Goal: Information Seeking & Learning: Learn about a topic

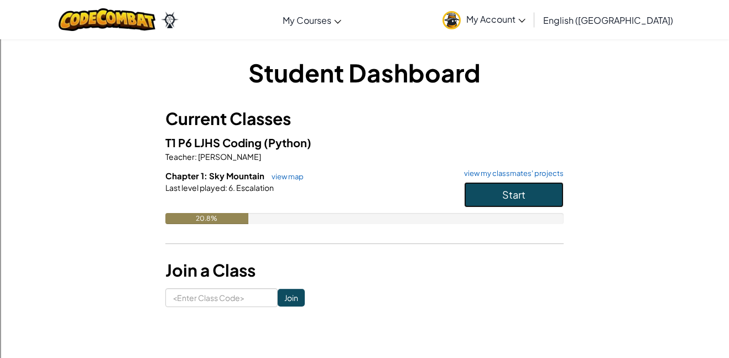
click at [518, 187] on button "Start" at bounding box center [514, 194] width 100 height 25
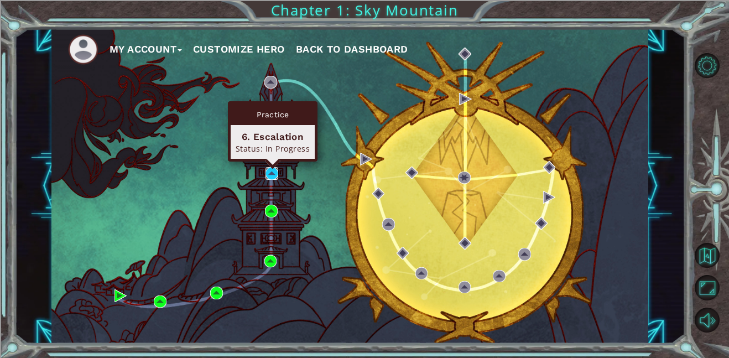
click at [270, 173] on img at bounding box center [271, 173] width 13 height 13
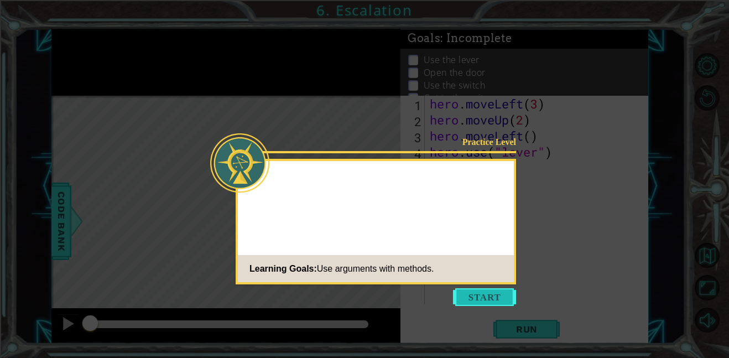
click at [485, 290] on button "Start" at bounding box center [484, 297] width 63 height 18
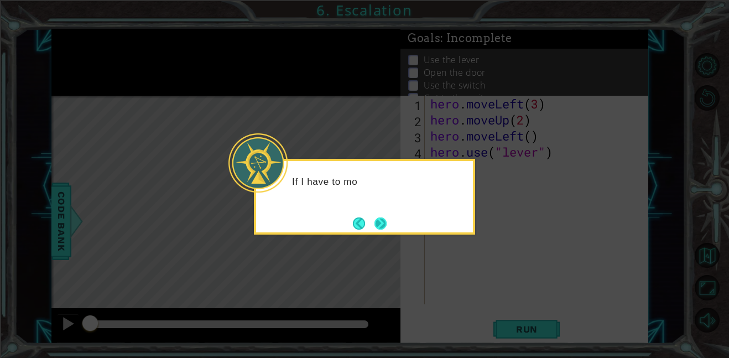
click at [378, 227] on button "Next" at bounding box center [380, 223] width 15 height 15
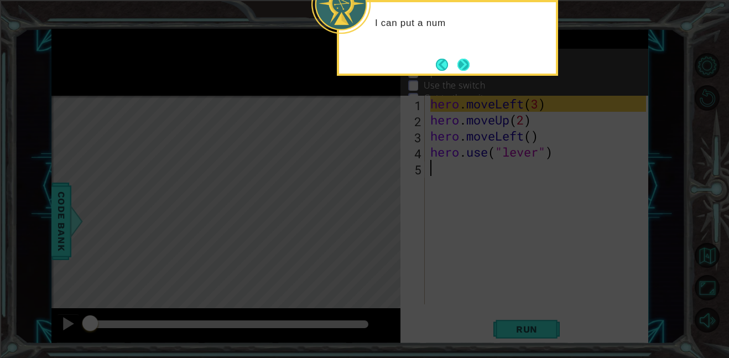
click at [465, 59] on button "Next" at bounding box center [463, 64] width 18 height 18
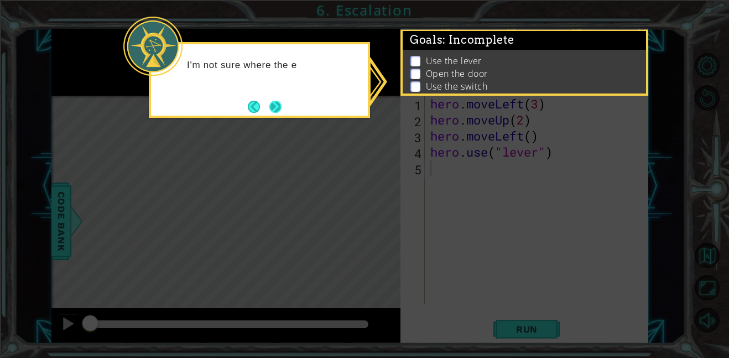
click at [274, 111] on button "Next" at bounding box center [275, 107] width 12 height 12
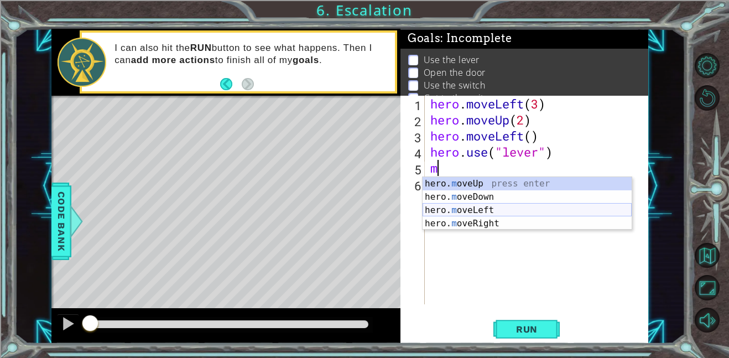
click at [502, 210] on div "hero. m oveUp press enter hero. m oveDown press enter hero. m oveLeft press ent…" at bounding box center [527, 217] width 209 height 80
type textarea "hero.moveLeft(1)"
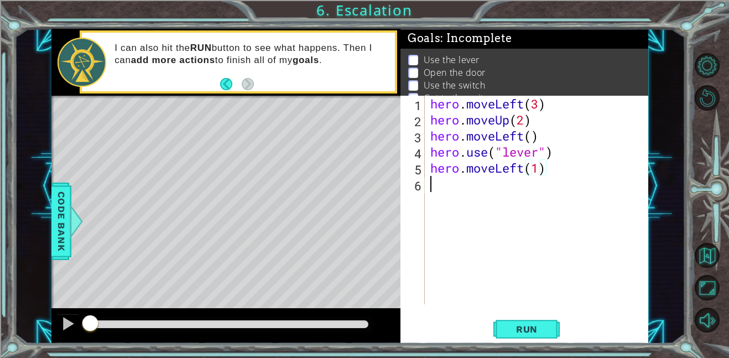
click at [525, 185] on div "hero . moveLeft ( 3 ) hero . moveUp ( 2 ) hero . moveLeft ( ) hero . use ( "lev…" at bounding box center [539, 216] width 223 height 241
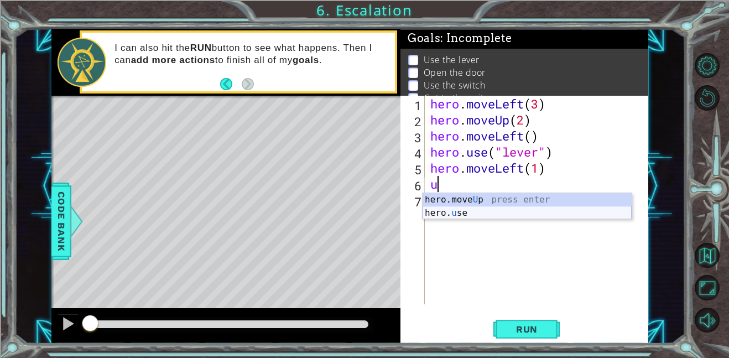
click at [478, 211] on div "hero.move U p press enter hero. u se press enter" at bounding box center [527, 219] width 209 height 53
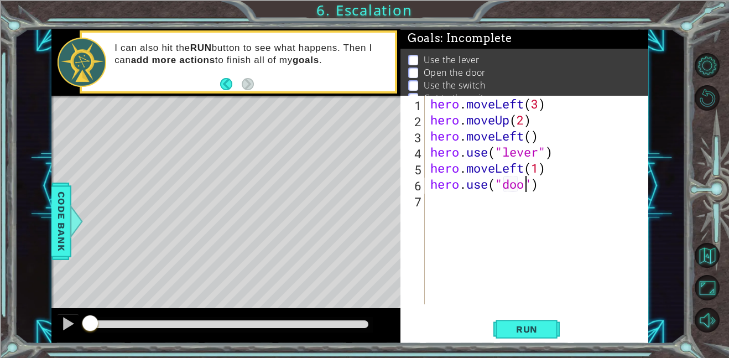
type textarea "hero.use("door")"
click at [491, 201] on div "hero . moveLeft ( 3 ) hero . moveUp ( 2 ) hero . moveLeft ( ) hero . use ( "lev…" at bounding box center [539, 216] width 223 height 241
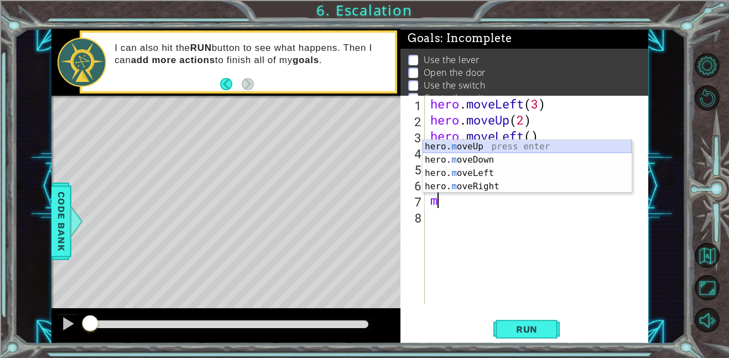
click at [482, 141] on div "hero. m oveUp press enter hero. m oveDown press enter hero. m oveLeft press ent…" at bounding box center [527, 180] width 209 height 80
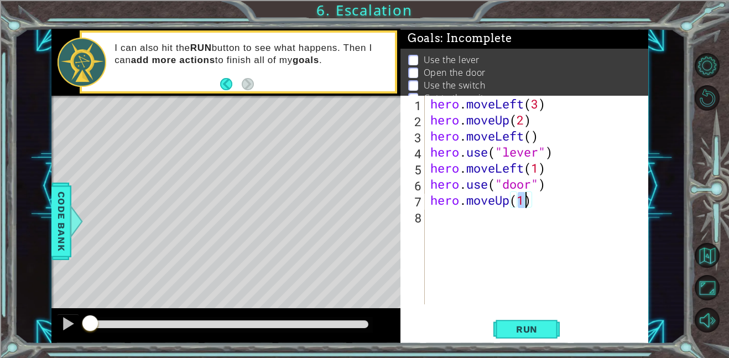
type textarea "hero.moveUp(2)"
click at [441, 212] on div "hero . moveLeft ( 3 ) hero . moveUp ( 2 ) hero . moveLeft ( ) hero . use ( "lev…" at bounding box center [539, 216] width 223 height 241
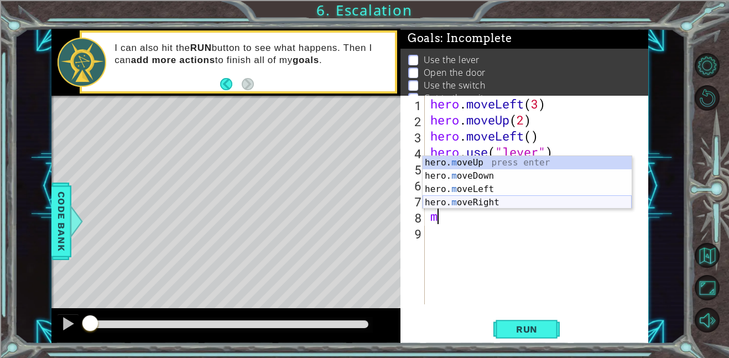
click at [486, 200] on div "hero. m oveUp press enter hero. m oveDown press enter hero. m oveLeft press ent…" at bounding box center [527, 196] width 209 height 80
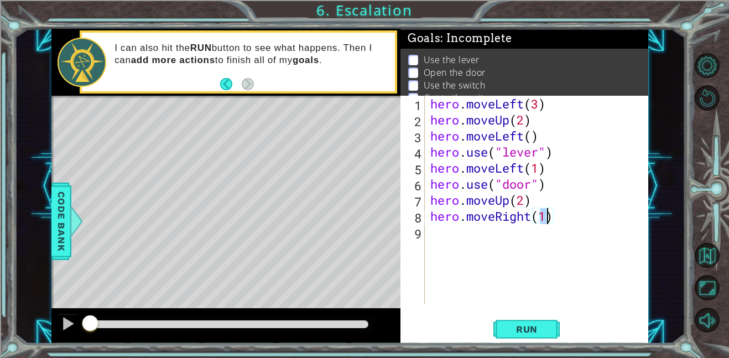
type textarea "hero.moveRight(3)"
click at [504, 240] on div "hero . moveLeft ( 3 ) hero . moveUp ( 2 ) hero . moveLeft ( ) hero . use ( "lev…" at bounding box center [539, 216] width 223 height 241
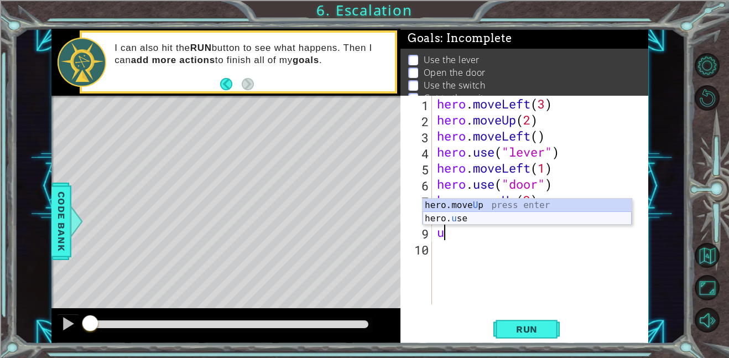
click at [484, 221] on div "hero.move U p press enter hero. u se press enter" at bounding box center [527, 225] width 209 height 53
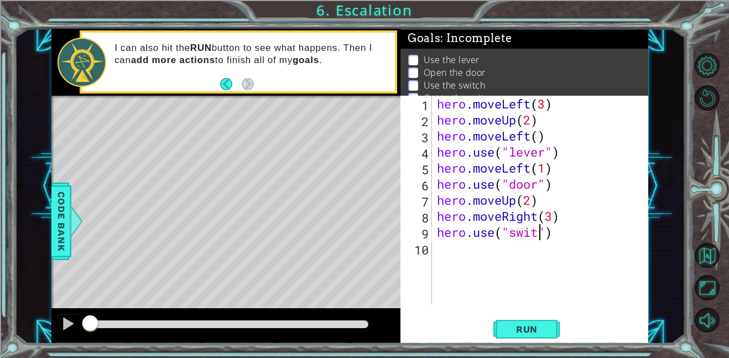
scroll to position [0, 5]
click at [525, 325] on span "Run" at bounding box center [527, 329] width 44 height 11
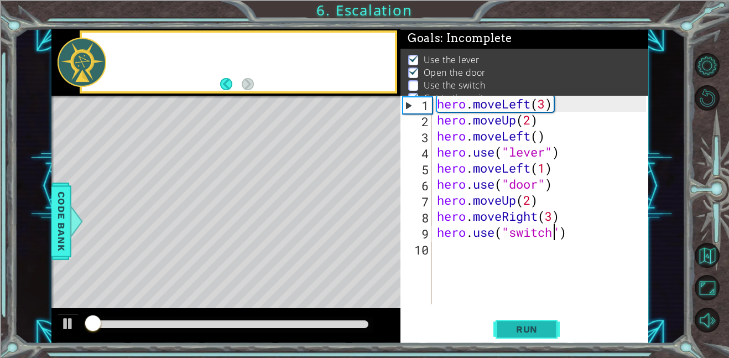
scroll to position [7, 0]
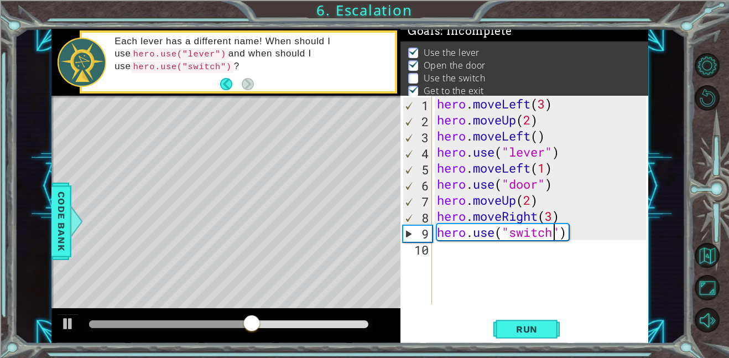
click at [556, 214] on div "hero . moveLeft ( 3 ) hero . moveUp ( 2 ) hero . moveLeft ( ) hero . use ( "lev…" at bounding box center [543, 216] width 217 height 241
type textarea "hero.moveRight(2)"
click at [477, 247] on div "hero . moveLeft ( 3 ) hero . moveUp ( 2 ) hero . moveLeft ( ) hero . use ( "lev…" at bounding box center [543, 216] width 217 height 241
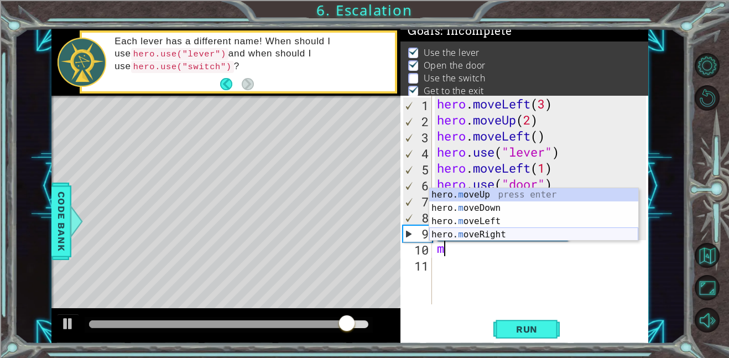
click at [518, 232] on div "hero. m oveUp press enter hero. m oveDown press enter hero. m oveLeft press ent…" at bounding box center [533, 228] width 209 height 80
type textarea "hero.moveRight(1)"
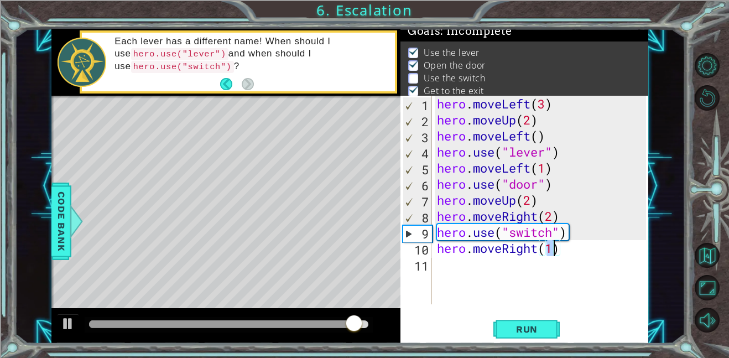
click at [471, 268] on div "hero . moveLeft ( 3 ) hero . moveUp ( 2 ) hero . moveLeft ( ) hero . use ( "lev…" at bounding box center [543, 216] width 217 height 241
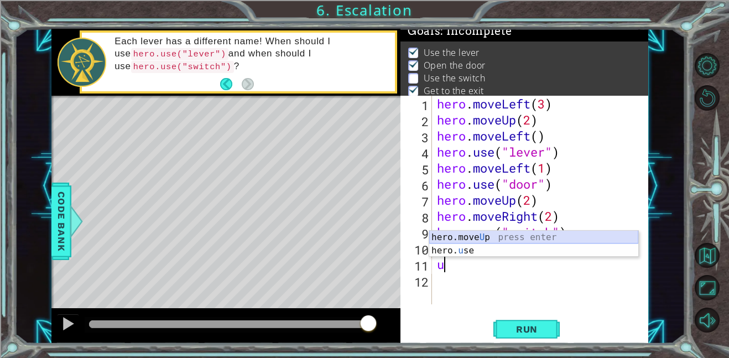
click at [473, 233] on div "hero.move U p press enter hero. u se press enter" at bounding box center [533, 257] width 209 height 53
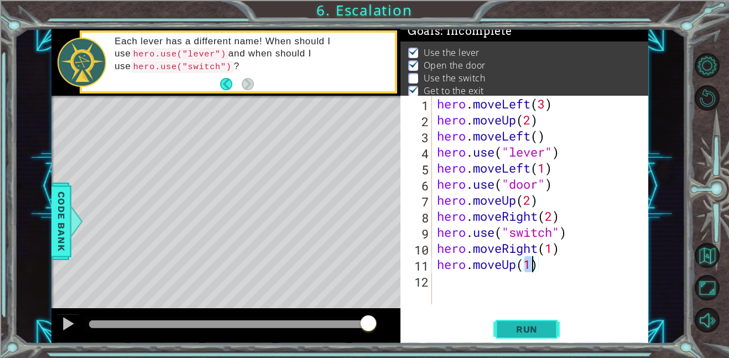
type textarea "hero.moveUp(1)"
click at [528, 330] on span "Run" at bounding box center [527, 329] width 44 height 11
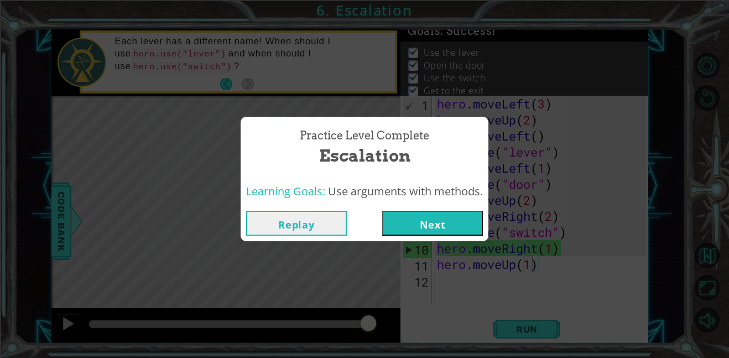
click at [437, 231] on button "Next" at bounding box center [432, 223] width 101 height 25
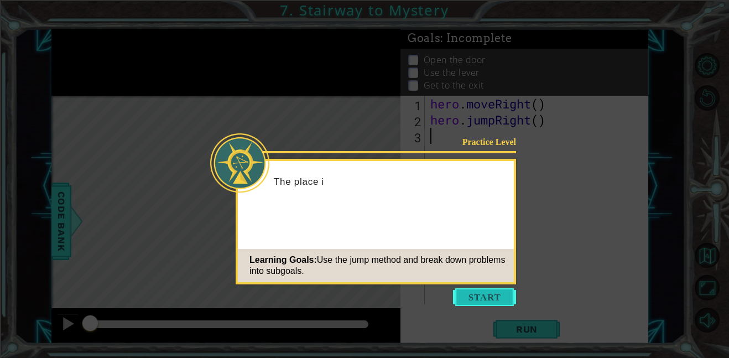
click at [470, 292] on button "Start" at bounding box center [484, 297] width 63 height 18
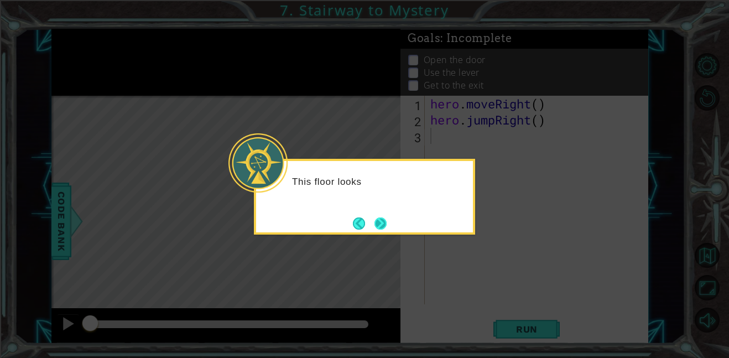
click at [377, 221] on button "Next" at bounding box center [381, 224] width 18 height 18
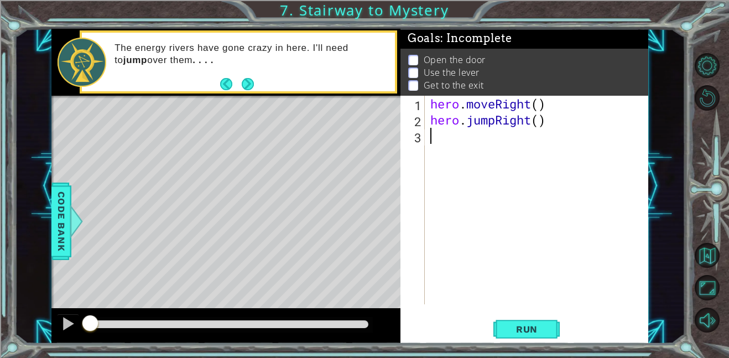
click at [538, 106] on div "hero . moveRight ( ) hero . jumpRight ( )" at bounding box center [539, 216] width 223 height 241
click at [540, 121] on div "hero . moveRight ( 1 ) hero . jumpRight ( )" at bounding box center [539, 216] width 223 height 241
type textarea "hero.jumpRight(1)"
click at [525, 136] on div "hero . moveRight ( 1 ) hero . jumpRight ( 1 )" at bounding box center [539, 216] width 223 height 241
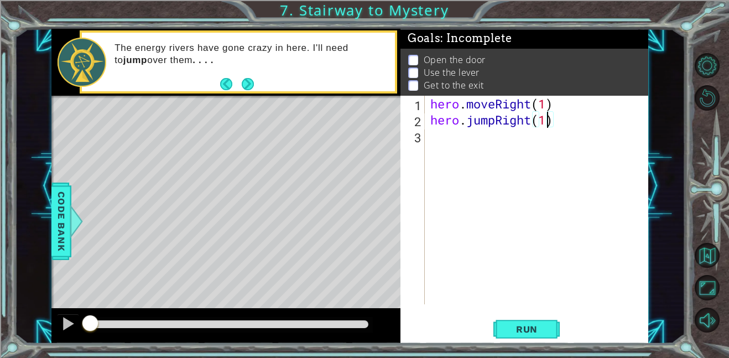
scroll to position [0, 0]
click at [522, 315] on div "1 2 3 hero . moveRight ( 1 ) hero . jumpRight ( 1 ) ההההההההההההההההההההההההההה…" at bounding box center [524, 220] width 248 height 248
click at [518, 322] on button "Run" at bounding box center [526, 328] width 66 height 25
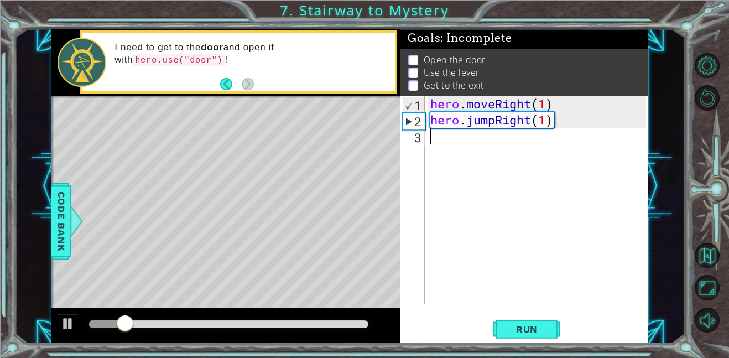
click at [476, 136] on div "hero . moveRight ( 1 ) hero . jumpRight ( 1 )" at bounding box center [539, 216] width 223 height 241
type textarea "r"
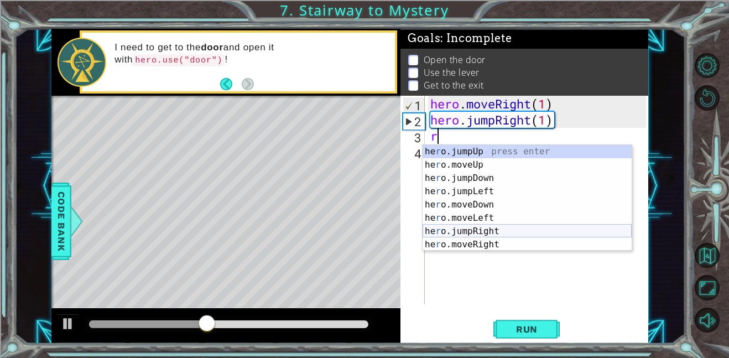
click at [502, 231] on div "he r o.jumpUp press enter he r o.moveUp press enter he r o.jumpDown press enter…" at bounding box center [527, 211] width 209 height 133
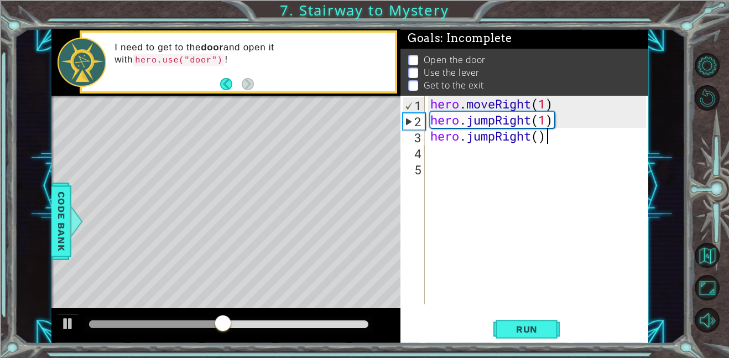
click at [550, 136] on div "hero . moveRight ( 1 ) hero . jumpRight ( 1 ) hero . jumpRight ( )" at bounding box center [539, 216] width 223 height 241
click at [486, 137] on div "hero . moveRight ( 1 ) hero . jumpRight ( 1 ) hero . jumpRight ( )" at bounding box center [539, 216] width 223 height 241
click at [486, 137] on div "hero . moveRight ( 1 ) hero . jumpRight ( 1 ) hero . jumpRight ( )" at bounding box center [537, 200] width 218 height 209
drag, startPoint x: 492, startPoint y: 137, endPoint x: 467, endPoint y: 137, distance: 24.9
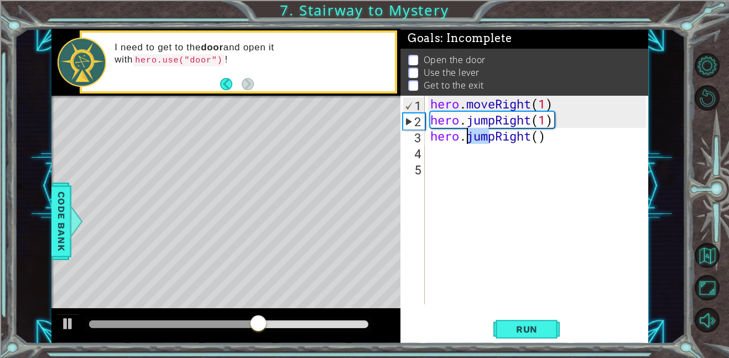
click at [467, 137] on div "hero . moveRight ( 1 ) hero . jumpRight ( 1 ) hero . jumpRight ( )" at bounding box center [539, 216] width 223 height 241
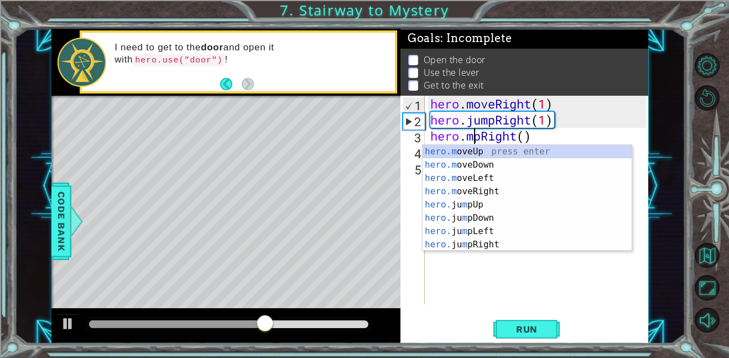
scroll to position [0, 2]
click at [478, 139] on div "hero . moveRight ( 1 ) hero . jumpRight ( 1 ) hero . mpRight ( )" at bounding box center [539, 216] width 223 height 241
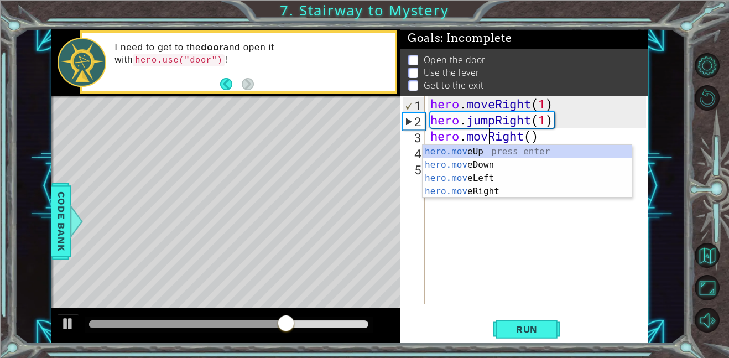
scroll to position [0, 3]
click at [544, 134] on div "hero . moveRight ( 1 ) hero . jumpRight ( 1 ) hero . moveRight ( )" at bounding box center [539, 216] width 223 height 241
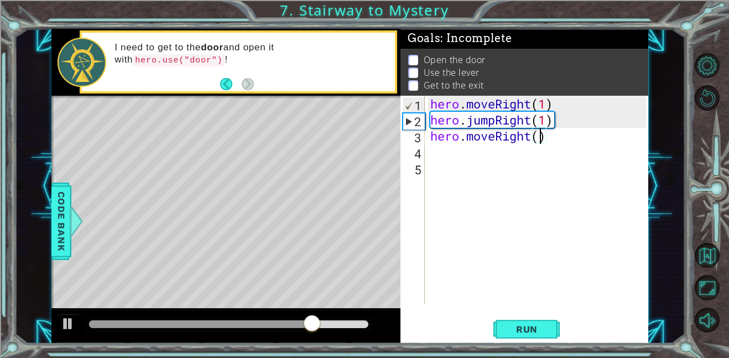
click at [541, 136] on div "hero . moveRight ( 1 ) hero . jumpRight ( 1 ) hero . moveRight ( )" at bounding box center [539, 216] width 223 height 241
type textarea "hero.moveRight(1)"
click at [507, 152] on div "hero . moveRight ( 1 ) hero . jumpRight ( 1 ) hero . moveRight ( 1 )" at bounding box center [539, 216] width 223 height 241
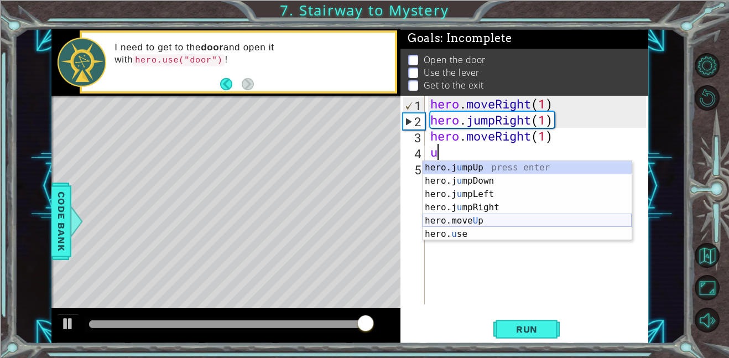
click at [489, 217] on div "hero.j u mpUp press enter hero.j u mpDown press enter hero.j u mpLeft press ent…" at bounding box center [527, 214] width 209 height 106
type textarea "hero.moveUp(1)"
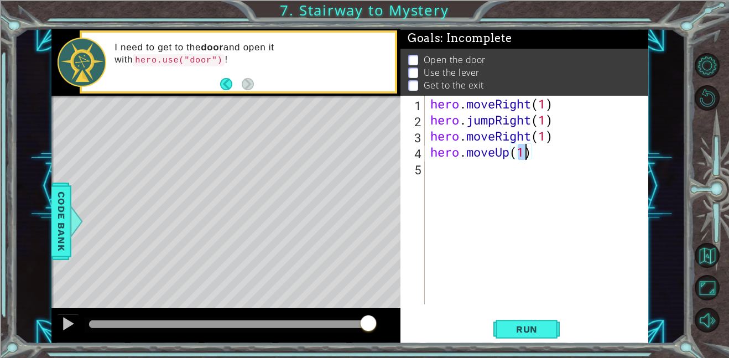
click at [444, 163] on div "hero . moveRight ( 1 ) hero . jumpRight ( 1 ) hero . moveRight ( 1 ) hero . mov…" at bounding box center [539, 216] width 223 height 241
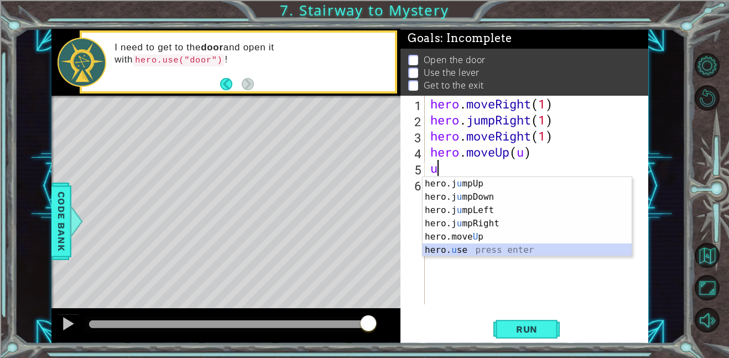
click at [481, 247] on div "hero.j u mpUp press enter hero.j u mpDown press enter hero.j u mpLeft press ent…" at bounding box center [527, 230] width 209 height 106
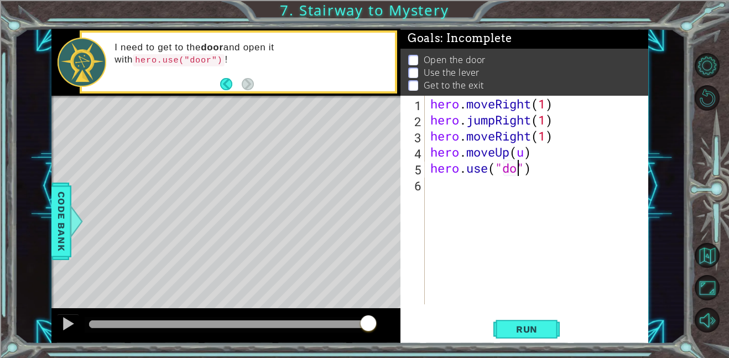
type textarea "hero.use("door")"
click at [445, 180] on div "hero . moveRight ( 1 ) hero . jumpRight ( 1 ) hero . moveRight ( 1 ) hero . mov…" at bounding box center [539, 216] width 223 height 241
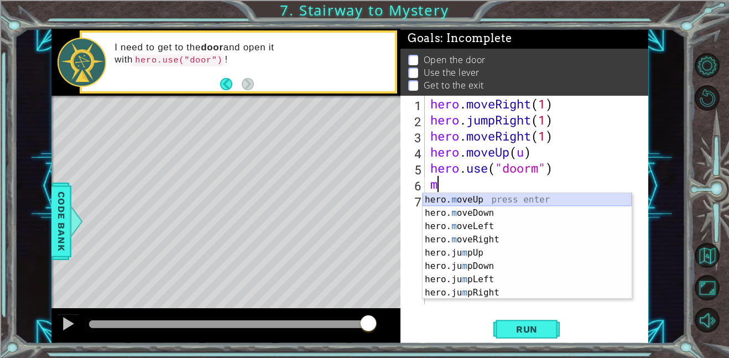
click at [502, 197] on div "hero. m oveUp press enter hero. m oveDown press enter hero. m oveLeft press ent…" at bounding box center [527, 259] width 209 height 133
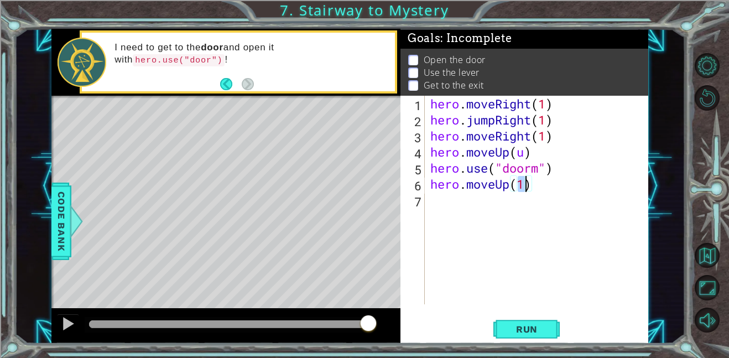
type textarea "hero.moveUp(2)"
click at [470, 201] on div "hero . moveRight ( 1 ) hero . jumpRight ( 1 ) hero . moveRight ( 1 ) hero . mov…" at bounding box center [539, 216] width 223 height 241
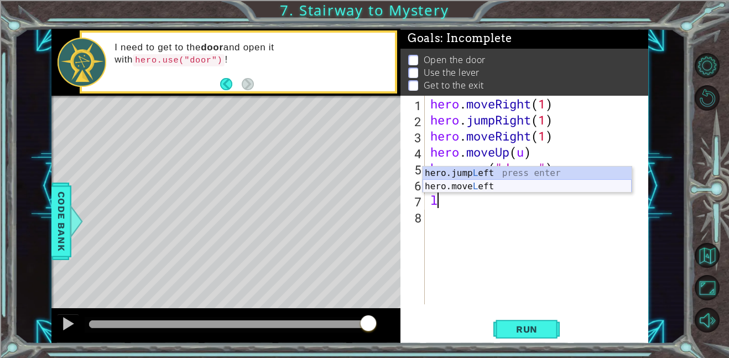
click at [502, 183] on div "hero.jump L eft press enter hero.move L eft press enter" at bounding box center [527, 192] width 209 height 53
type textarea "hero.moveLeft(1)"
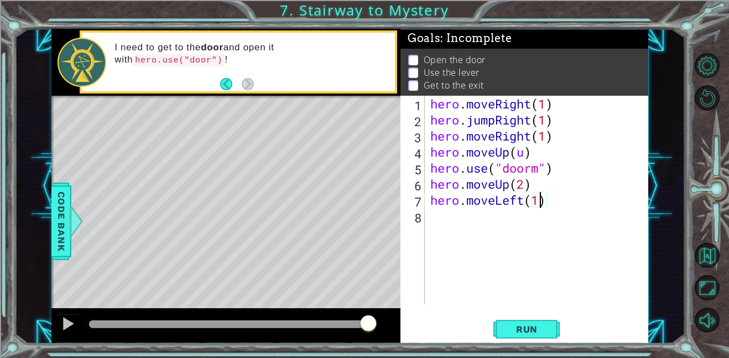
scroll to position [0, 4]
click at [444, 216] on div "hero . moveRight ( 1 ) hero . jumpRight ( 1 ) hero . moveRight ( 1 ) hero . mov…" at bounding box center [539, 216] width 223 height 241
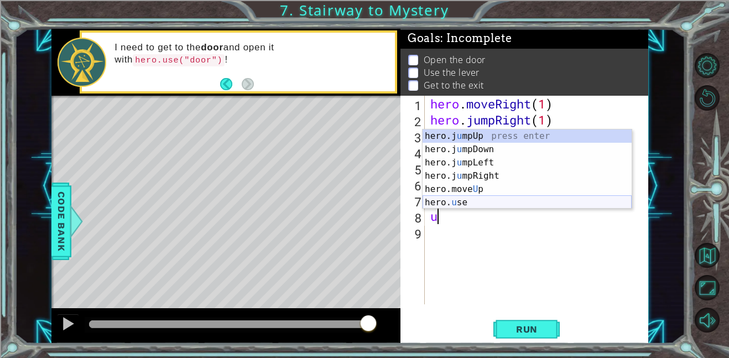
click at [473, 202] on div "hero.j u mpUp press enter hero.j u mpDown press enter hero.j u mpLeft press ent…" at bounding box center [527, 182] width 209 height 106
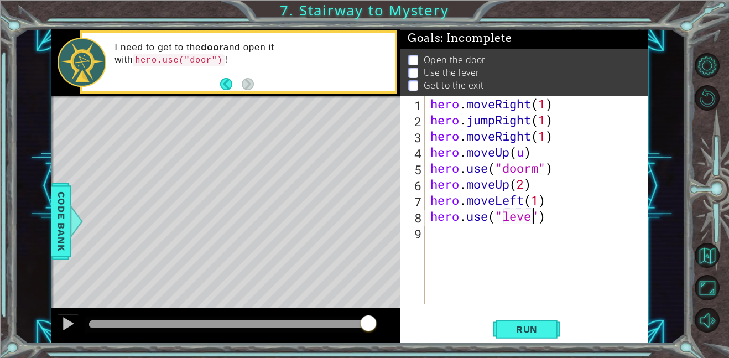
type textarea "hero.use("lever")"
click at [451, 238] on div "hero . moveRight ( 1 ) hero . jumpRight ( 1 ) hero . moveRight ( 1 ) hero . mov…" at bounding box center [539, 216] width 223 height 241
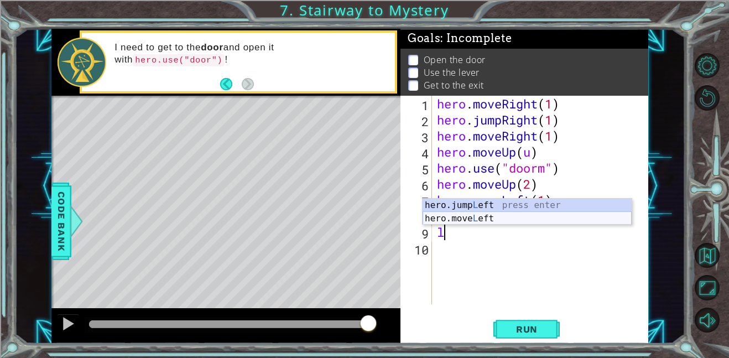
click at [489, 217] on div "hero.jump L eft press enter hero.move L eft press enter" at bounding box center [527, 225] width 209 height 53
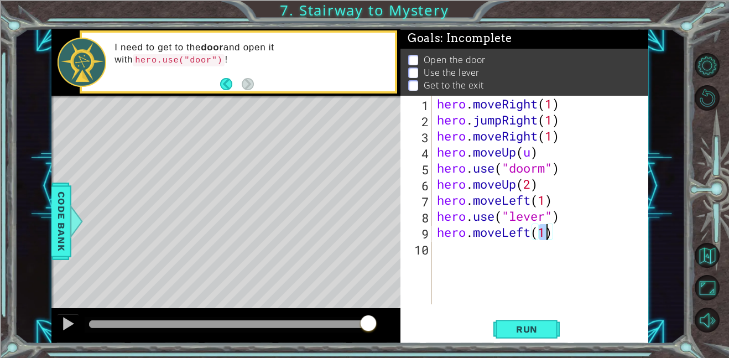
type textarea "hero.moveLeft(2)"
click at [452, 246] on div "hero . moveRight ( 1 ) hero . jumpRight ( 1 ) hero . moveRight ( 1 ) hero . mov…" at bounding box center [543, 216] width 217 height 241
type textarea "o"
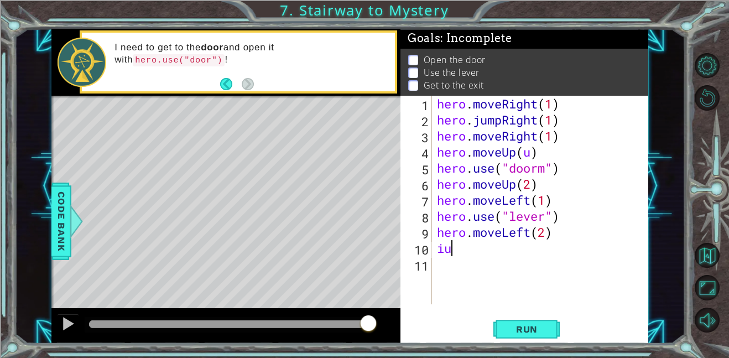
type textarea "i"
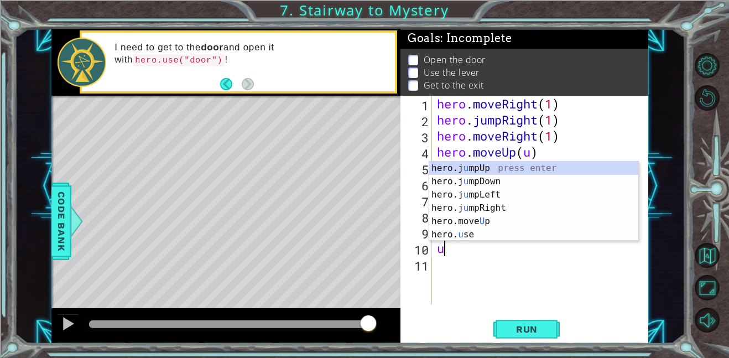
type textarea "up"
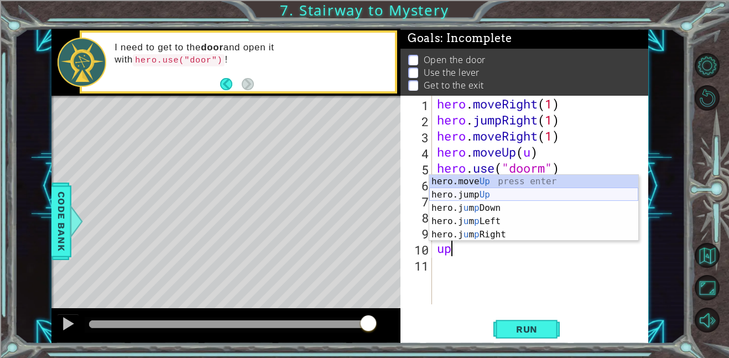
click at [517, 194] on div "hero.move Up press enter hero.jump Up press enter hero.j u m p Down press enter…" at bounding box center [533, 221] width 209 height 93
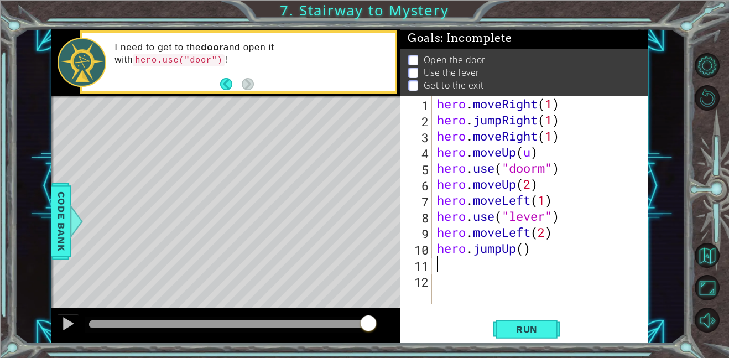
click at [524, 251] on div "hero . moveRight ( 1 ) hero . jumpRight ( 1 ) hero . moveRight ( 1 ) hero . mov…" at bounding box center [543, 216] width 217 height 241
click at [524, 329] on span "Run" at bounding box center [527, 329] width 44 height 11
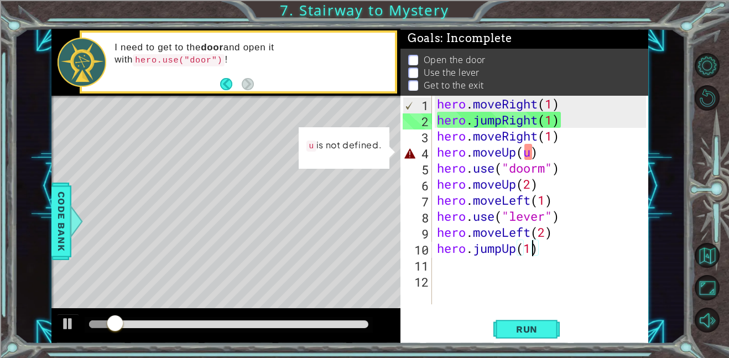
click at [535, 149] on div "hero . moveRight ( 1 ) hero . jumpRight ( 1 ) hero . moveRight ( 1 ) hero . mov…" at bounding box center [543, 216] width 217 height 241
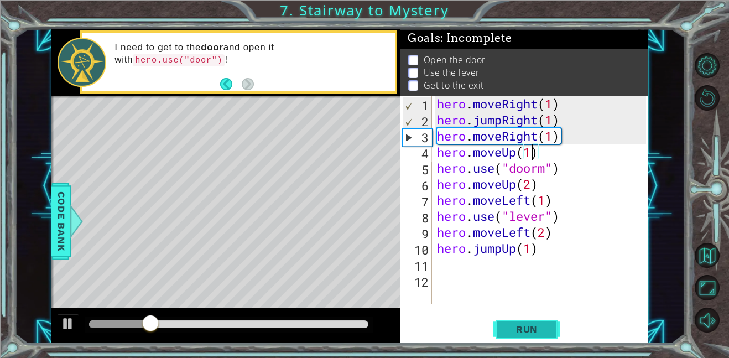
click at [523, 325] on span "Run" at bounding box center [527, 329] width 44 height 11
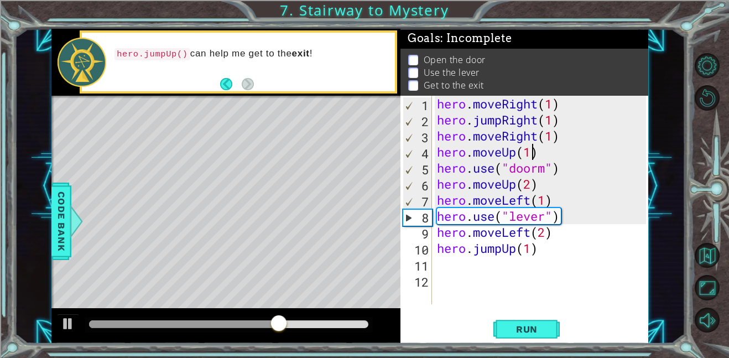
click at [535, 151] on div "hero . moveRight ( 1 ) hero . jumpRight ( 1 ) hero . moveRight ( 1 ) hero . mov…" at bounding box center [543, 216] width 217 height 241
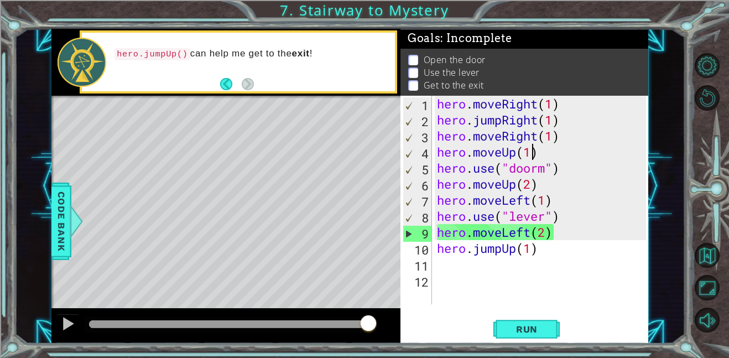
click at [544, 168] on div "hero . moveRight ( 1 ) hero . jumpRight ( 1 ) hero . moveRight ( 1 ) hero . mov…" at bounding box center [543, 216] width 217 height 241
type textarea "hero.use("door")"
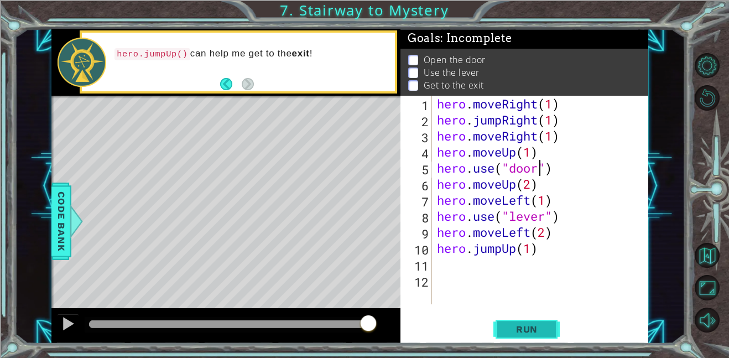
click at [521, 332] on span "Run" at bounding box center [527, 329] width 44 height 11
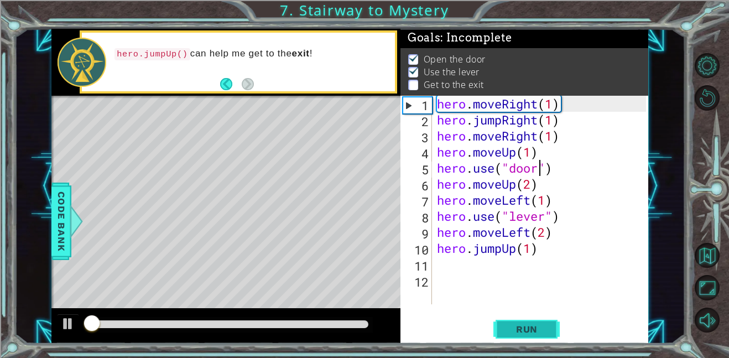
scroll to position [1, 0]
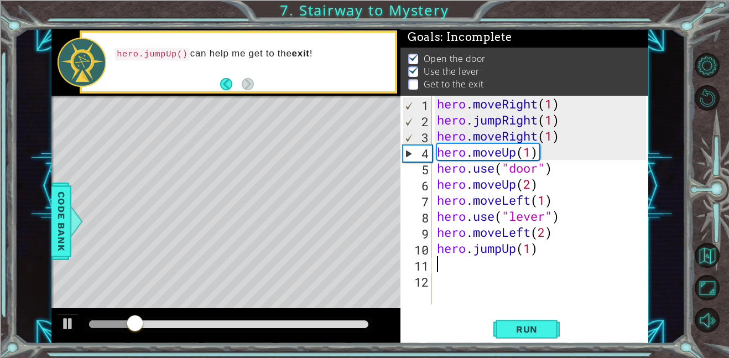
click at [476, 262] on div "hero . moveRight ( 1 ) hero . jumpRight ( 1 ) hero . moveRight ( 1 ) hero . mov…" at bounding box center [543, 216] width 217 height 241
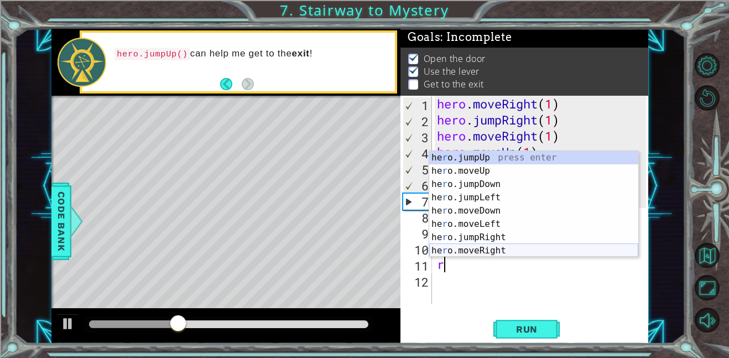
click at [498, 251] on div "he r o.jumpUp press enter he r o.moveUp press enter he r o.jumpDown press enter…" at bounding box center [533, 217] width 209 height 133
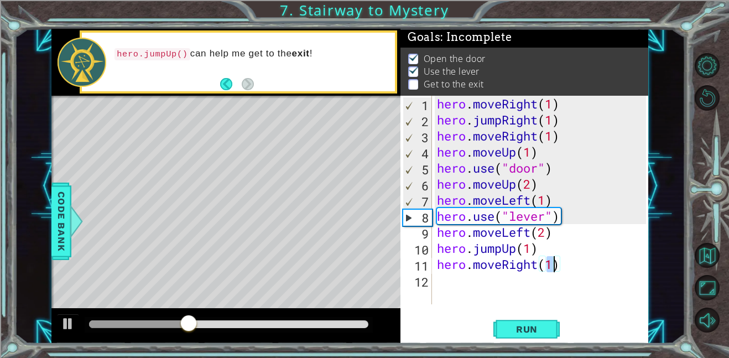
scroll to position [0, 5]
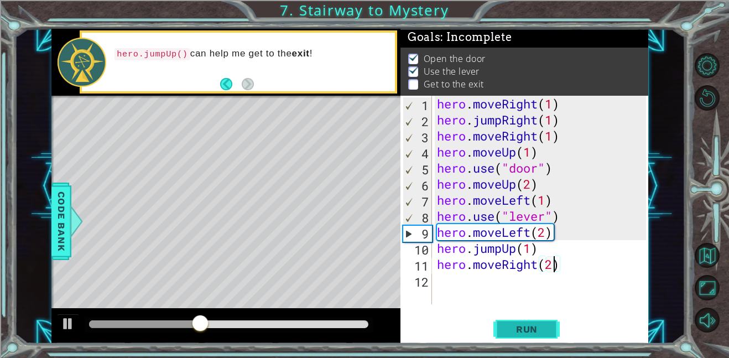
type textarea "hero.moveRight(2)"
click at [510, 322] on button "Run" at bounding box center [526, 328] width 66 height 25
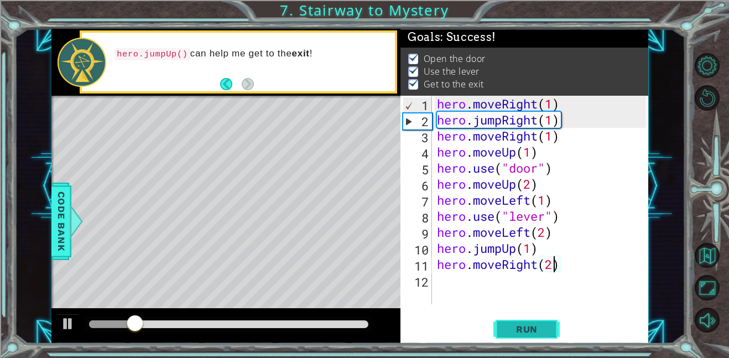
click at [510, 322] on button "Run" at bounding box center [526, 328] width 66 height 25
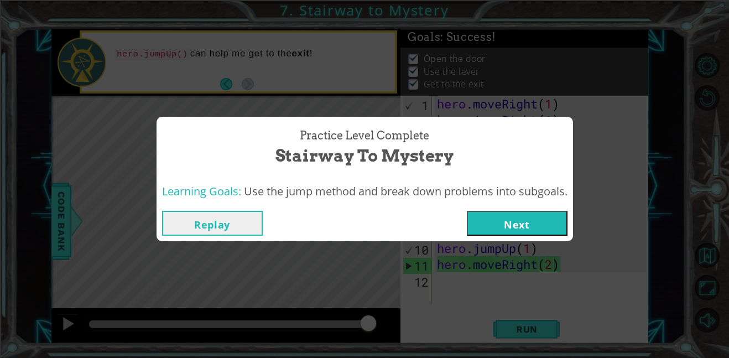
click at [484, 221] on button "Next" at bounding box center [517, 223] width 101 height 25
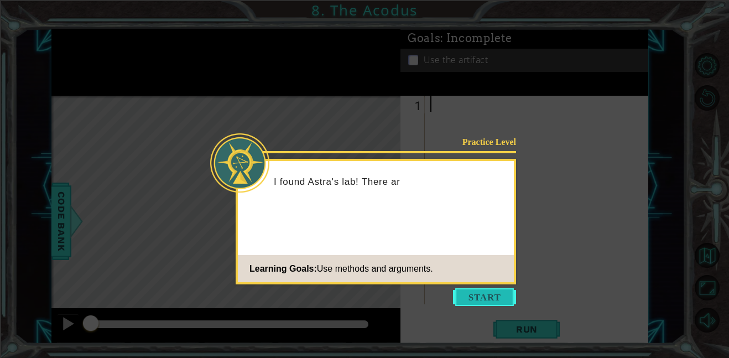
click at [493, 290] on button "Start" at bounding box center [484, 297] width 63 height 18
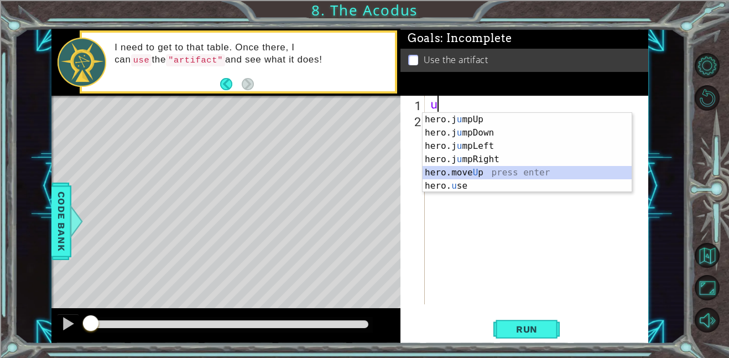
click at [501, 169] on div "hero.j u mpUp press enter hero.j u mpDown press enter hero.j u mpLeft press ent…" at bounding box center [527, 166] width 209 height 106
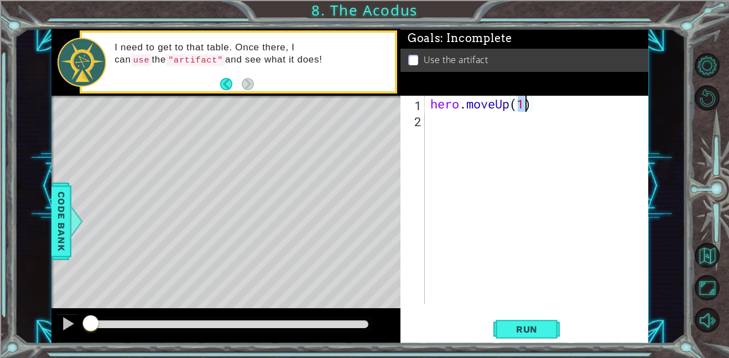
type textarea "hero.moveUp(2)"
click at [467, 116] on div "hero . moveUp ( 2 )" at bounding box center [539, 216] width 223 height 241
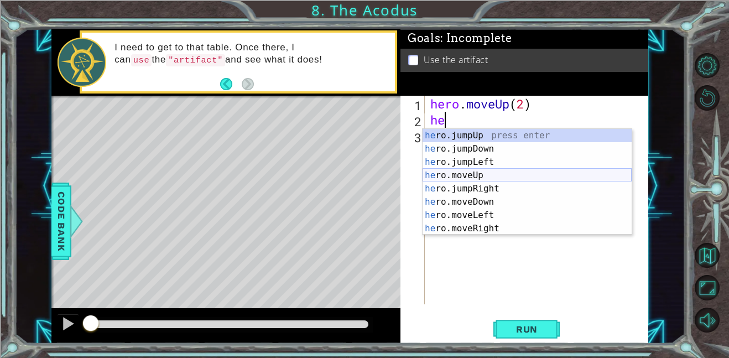
type textarea "h"
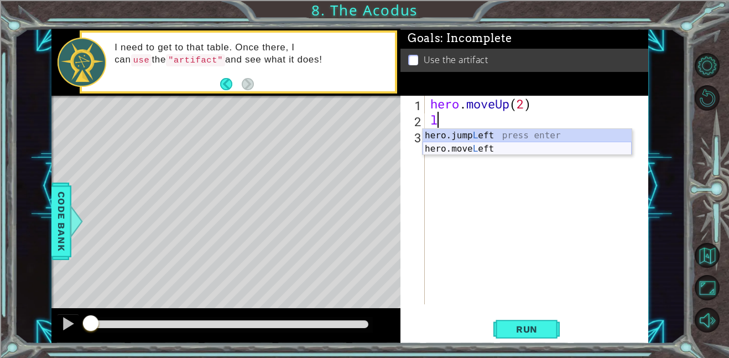
click at [515, 148] on div "hero.jump L eft press enter hero.move L eft press enter" at bounding box center [527, 155] width 209 height 53
type textarea "hero.moveLeft(1)"
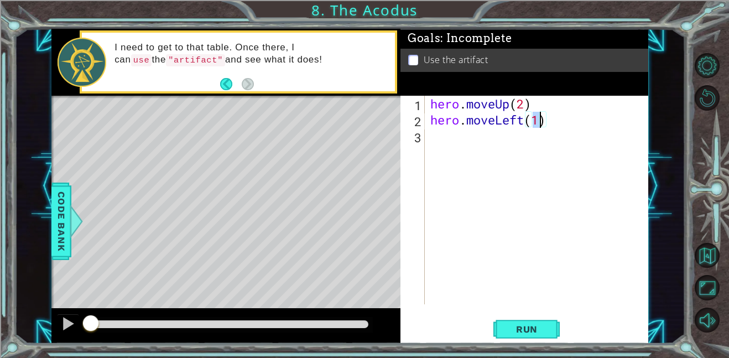
click at [515, 142] on div "hero . moveUp ( 2 ) hero . moveLeft ( 1 )" at bounding box center [539, 216] width 223 height 241
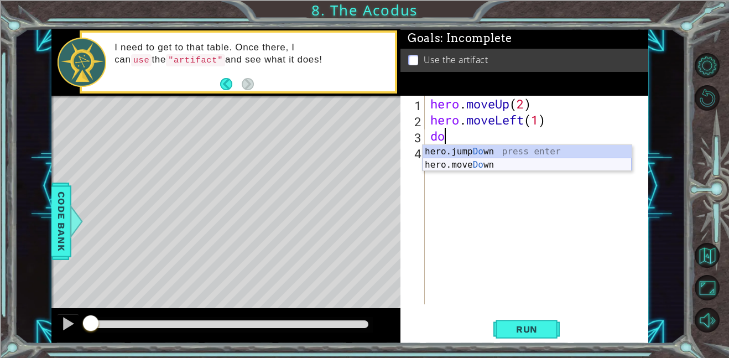
click at [515, 159] on div "hero.jump Do wn press enter hero.move Do wn press enter" at bounding box center [527, 171] width 209 height 53
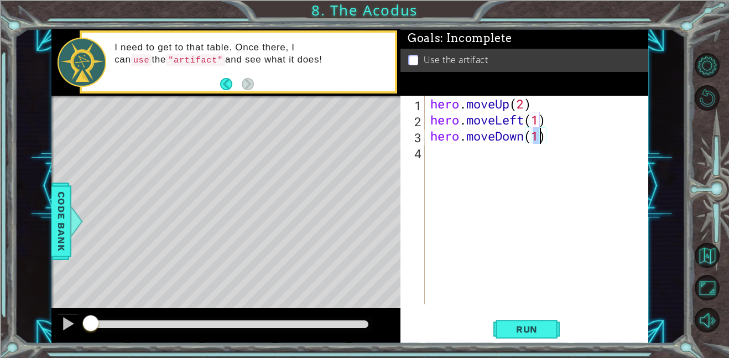
type textarea "hero.moveDown(2)"
click at [473, 146] on div "hero . moveUp ( 2 ) hero . moveLeft ( 1 ) hero . moveDown ( 2 )" at bounding box center [539, 216] width 223 height 241
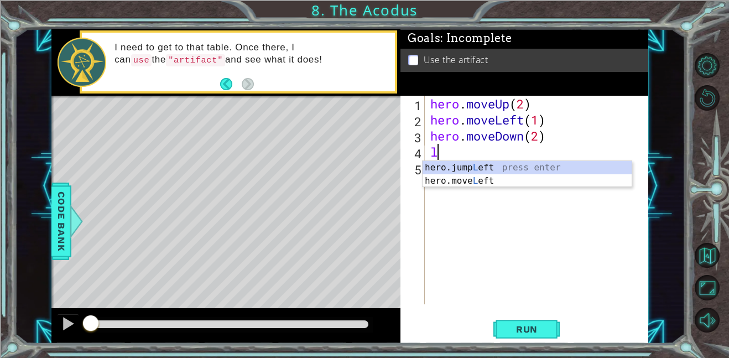
type textarea "le"
click at [489, 163] on div "hero.jump Le ft press enter hero.move Le ft press enter" at bounding box center [527, 187] width 209 height 53
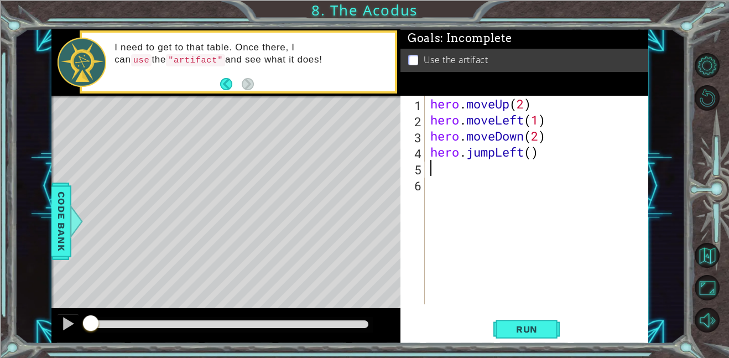
click at [530, 153] on div "hero . moveUp ( 2 ) hero . moveLeft ( 1 ) hero . moveDown ( 2 ) hero . jumpLeft…" at bounding box center [539, 216] width 223 height 241
type textarea "hero.jumpLeft(1)"
click at [467, 170] on div "hero . moveUp ( 2 ) hero . moveLeft ( 1 ) hero . moveDown ( 2 ) hero . jumpLeft…" at bounding box center [539, 216] width 223 height 241
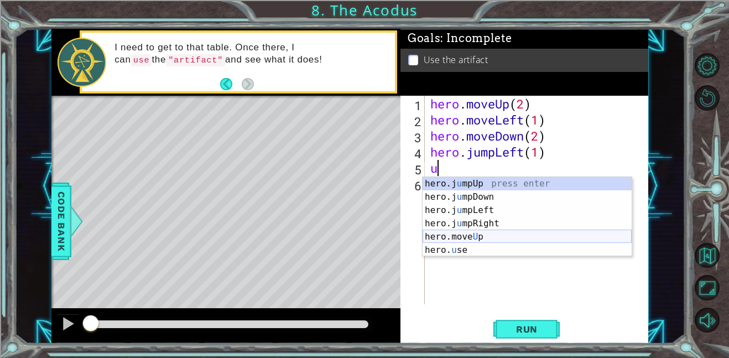
click at [492, 232] on div "hero.j u mpUp press enter hero.j u mpDown press enter hero.j u mpLeft press ent…" at bounding box center [527, 230] width 209 height 106
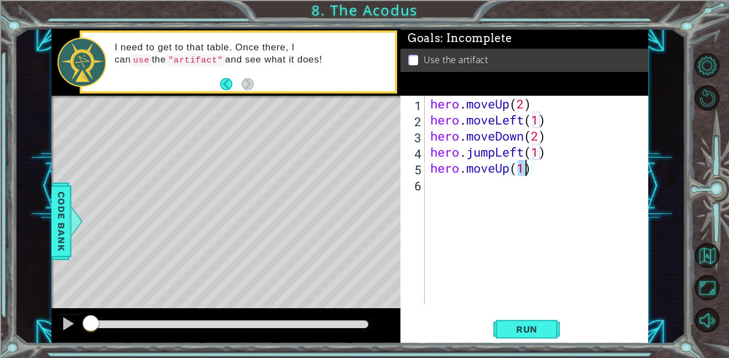
type textarea "hero.moveUp(2)"
click at [498, 184] on div "hero . moveUp ( 2 ) hero . moveLeft ( 1 ) hero . moveDown ( 2 ) hero . jumpLeft…" at bounding box center [539, 216] width 223 height 241
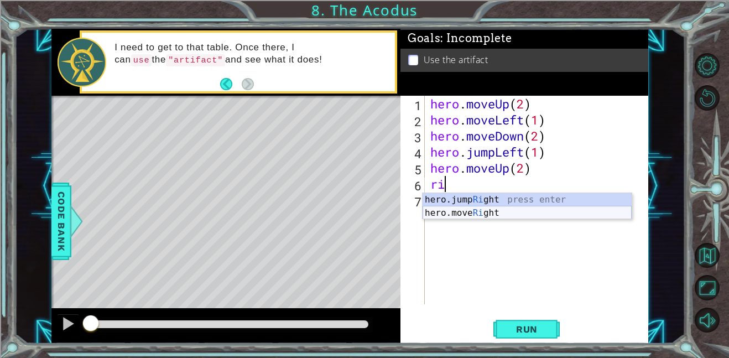
click at [518, 210] on div "hero.jump Ri ght press enter hero.move Ri ght press enter" at bounding box center [527, 219] width 209 height 53
type textarea "hero.moveRight(1)"
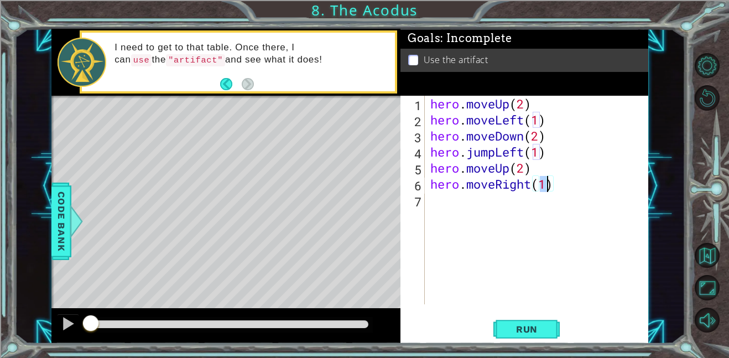
scroll to position [0, 5]
click at [481, 202] on div "hero . moveUp ( 2 ) hero . moveLeft ( 1 ) hero . moveDown ( 2 ) hero . jumpLeft…" at bounding box center [539, 216] width 223 height 241
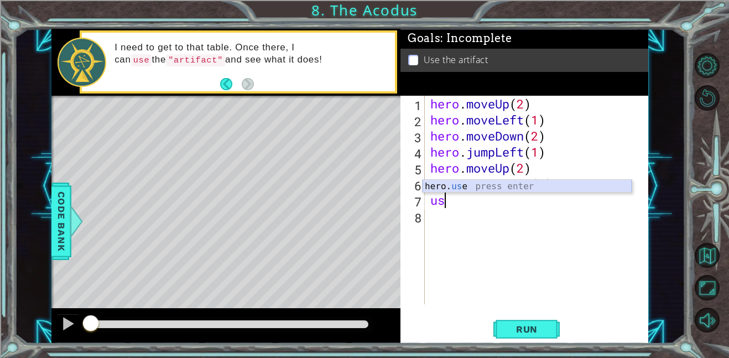
click at [481, 187] on div "hero. us e press enter" at bounding box center [527, 200] width 209 height 40
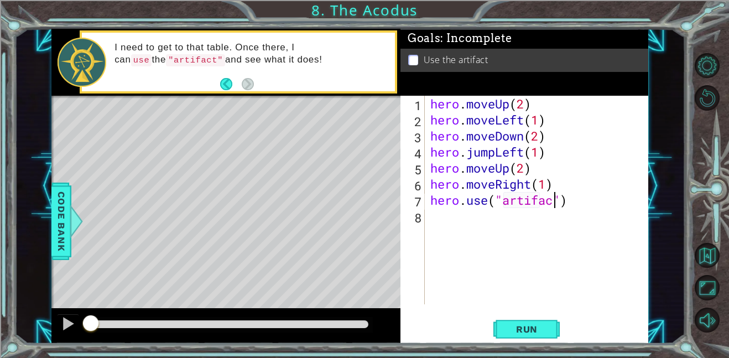
scroll to position [0, 6]
type textarea "hero.use("artifact")"
click at [524, 325] on span "Run" at bounding box center [527, 329] width 44 height 11
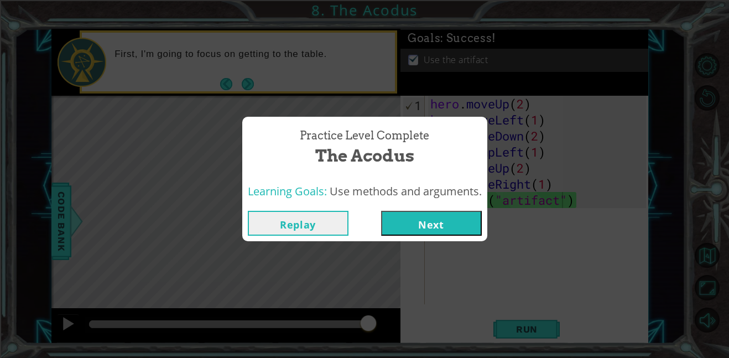
click at [431, 232] on button "Next" at bounding box center [431, 223] width 101 height 25
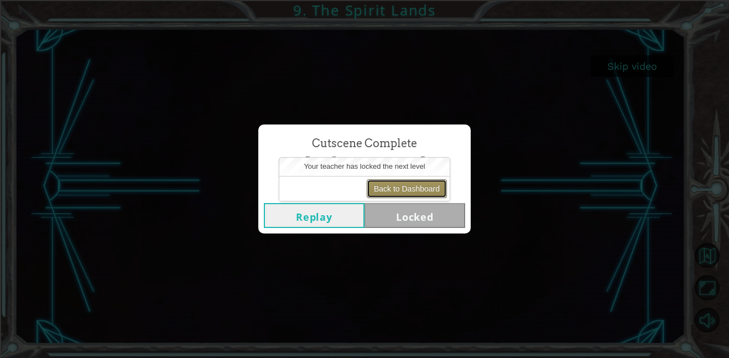
click at [409, 186] on button "Back to Dashboard" at bounding box center [407, 188] width 80 height 19
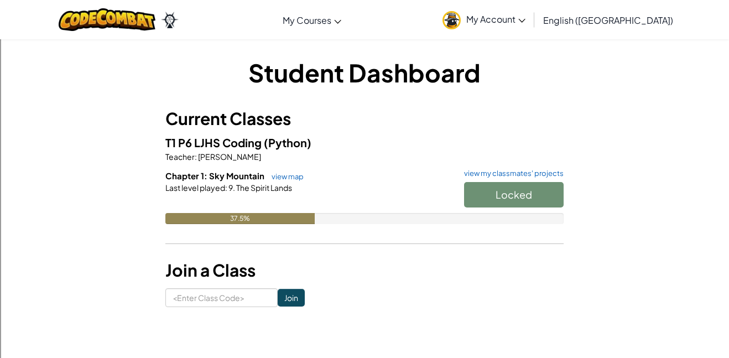
click at [537, 197] on div "Locked" at bounding box center [508, 197] width 111 height 31
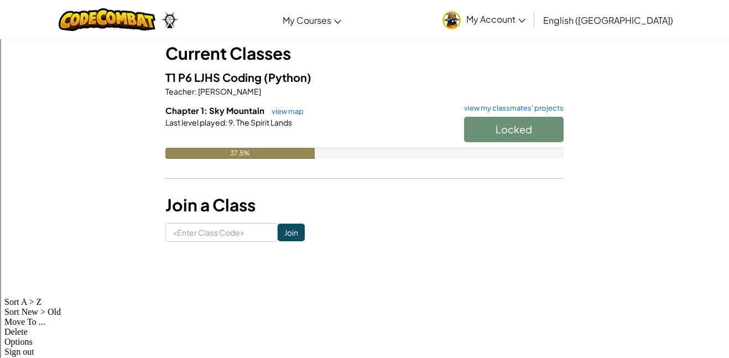
scroll to position [66, 0]
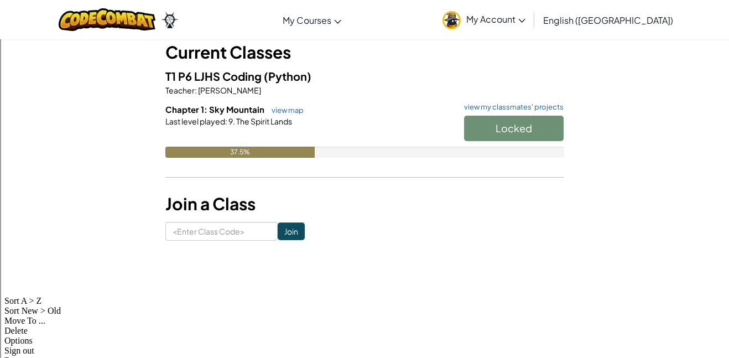
click at [457, 230] on form "Join" at bounding box center [364, 231] width 398 height 19
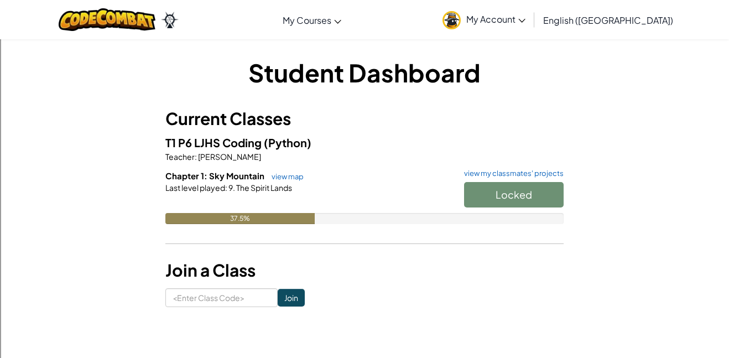
click at [525, 19] on span "My Account" at bounding box center [495, 19] width 59 height 12
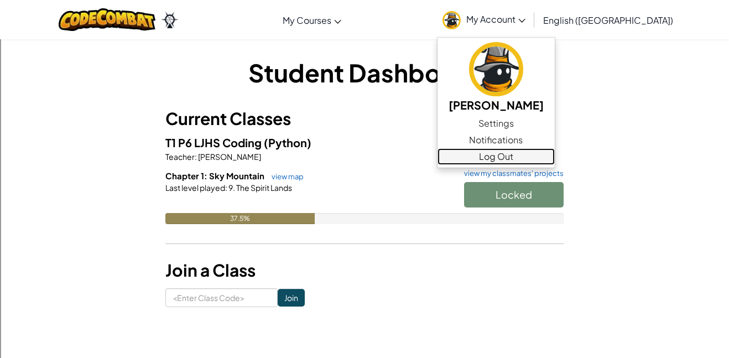
click at [555, 158] on link "Log Out" at bounding box center [495, 156] width 117 height 17
